Goal: Task Accomplishment & Management: Manage account settings

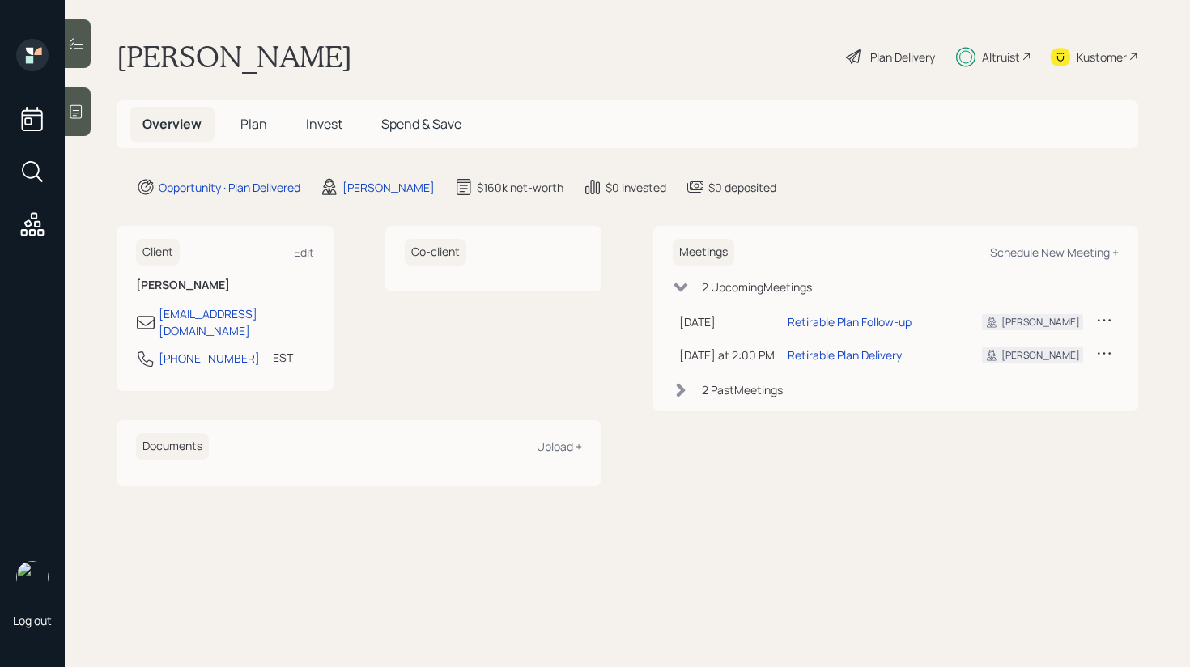
click at [327, 124] on span "Invest" at bounding box center [324, 124] width 36 height 18
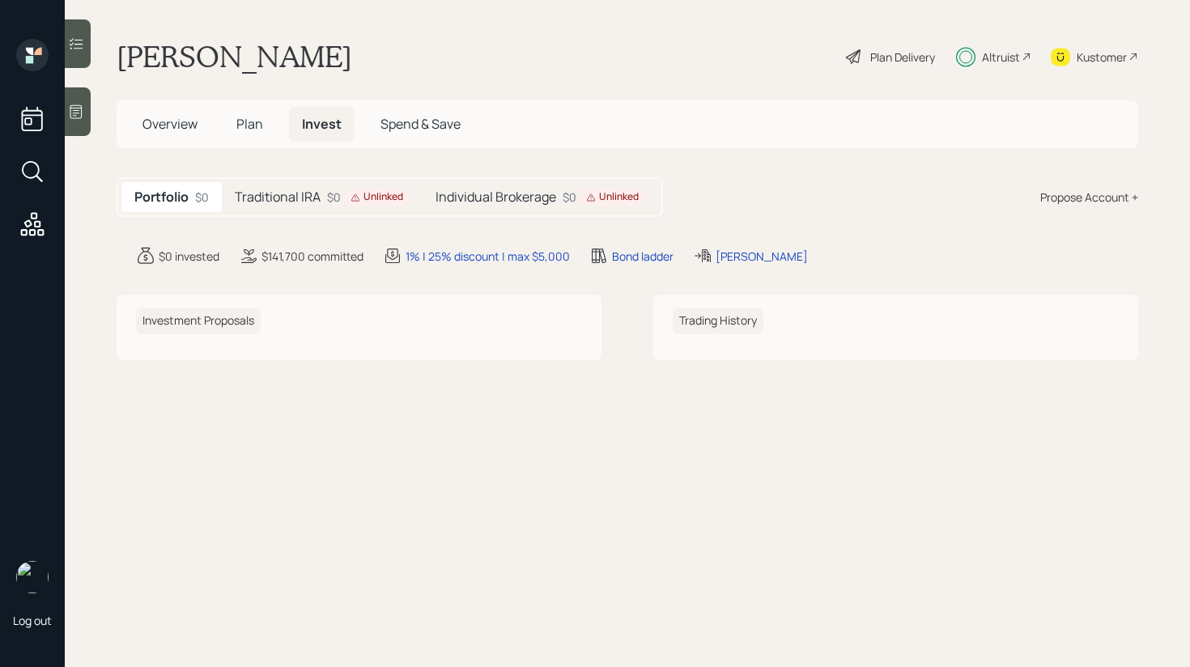
click at [83, 113] on icon at bounding box center [76, 112] width 16 height 16
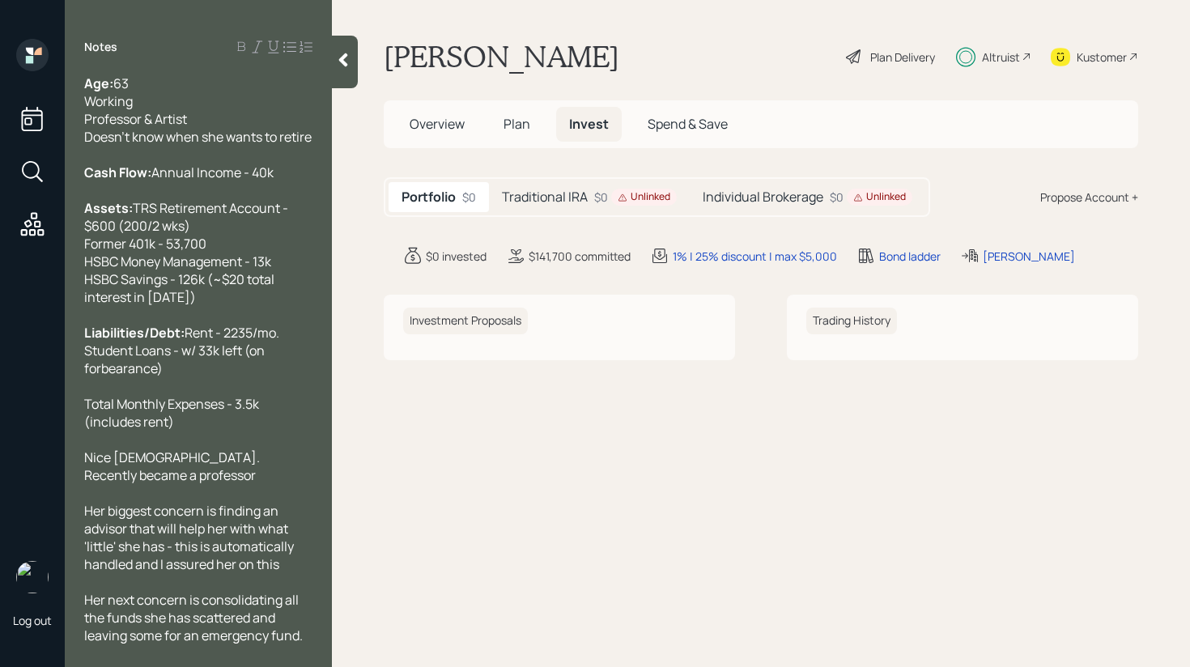
scroll to position [210, 0]
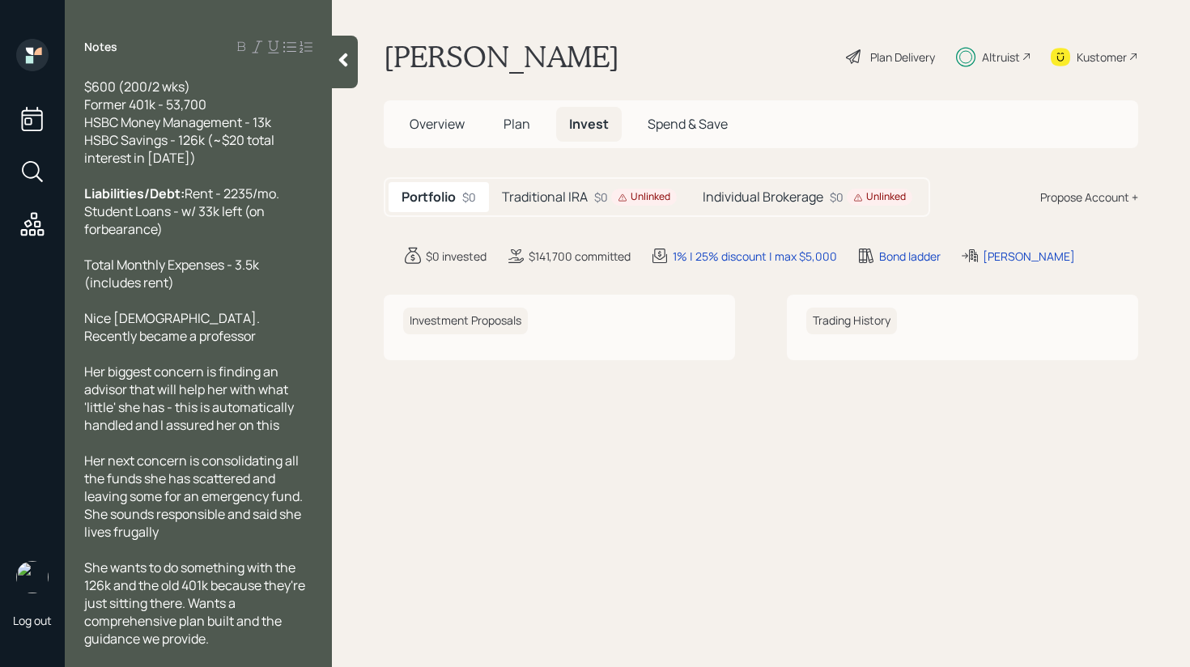
click at [353, 67] on div at bounding box center [345, 62] width 26 height 53
